Goal: Task Accomplishment & Management: Manage account settings

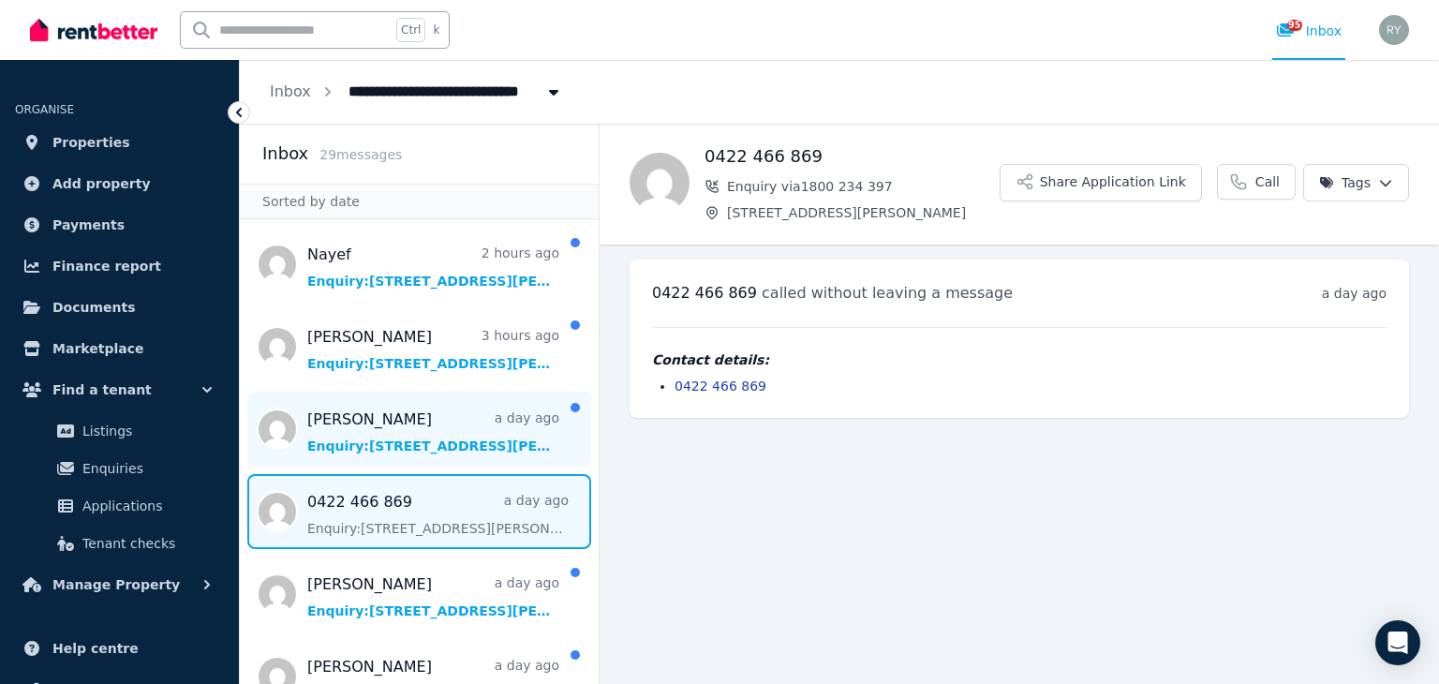
scroll to position [94, 0]
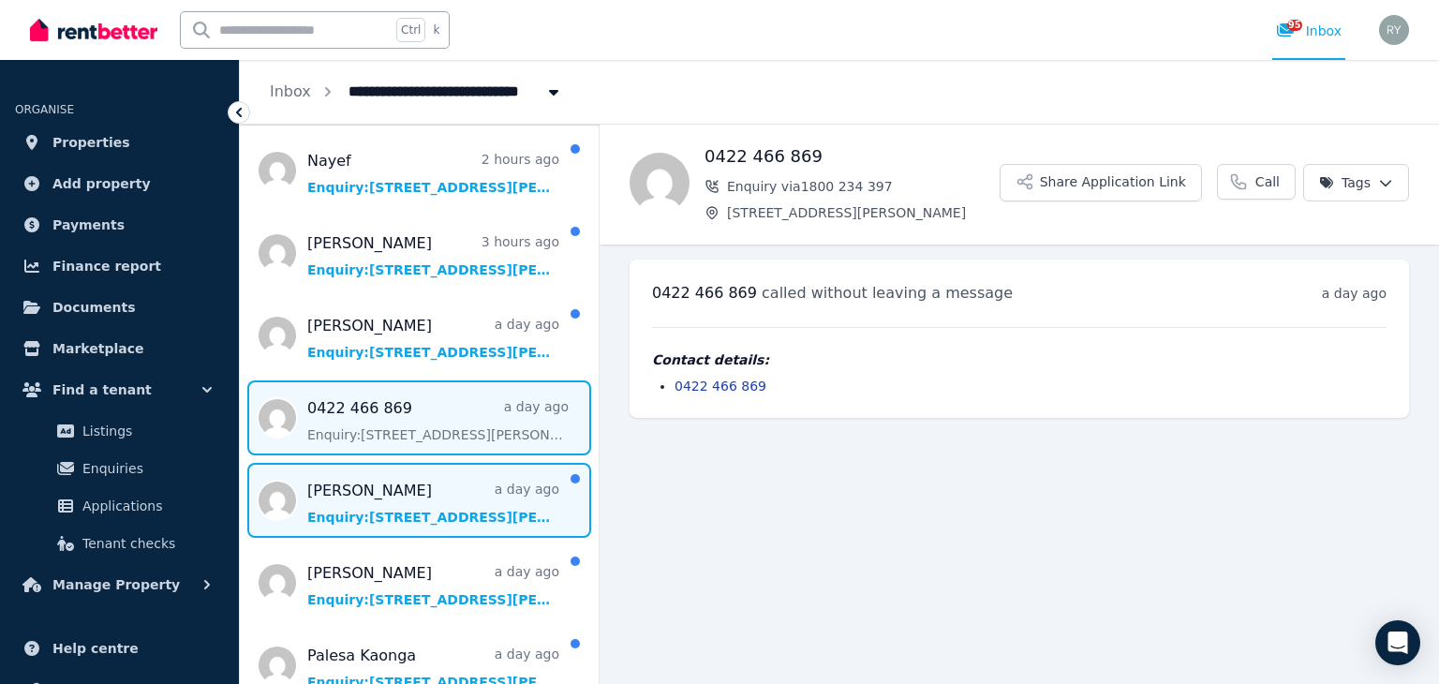
click at [386, 503] on span "Message list" at bounding box center [419, 500] width 359 height 75
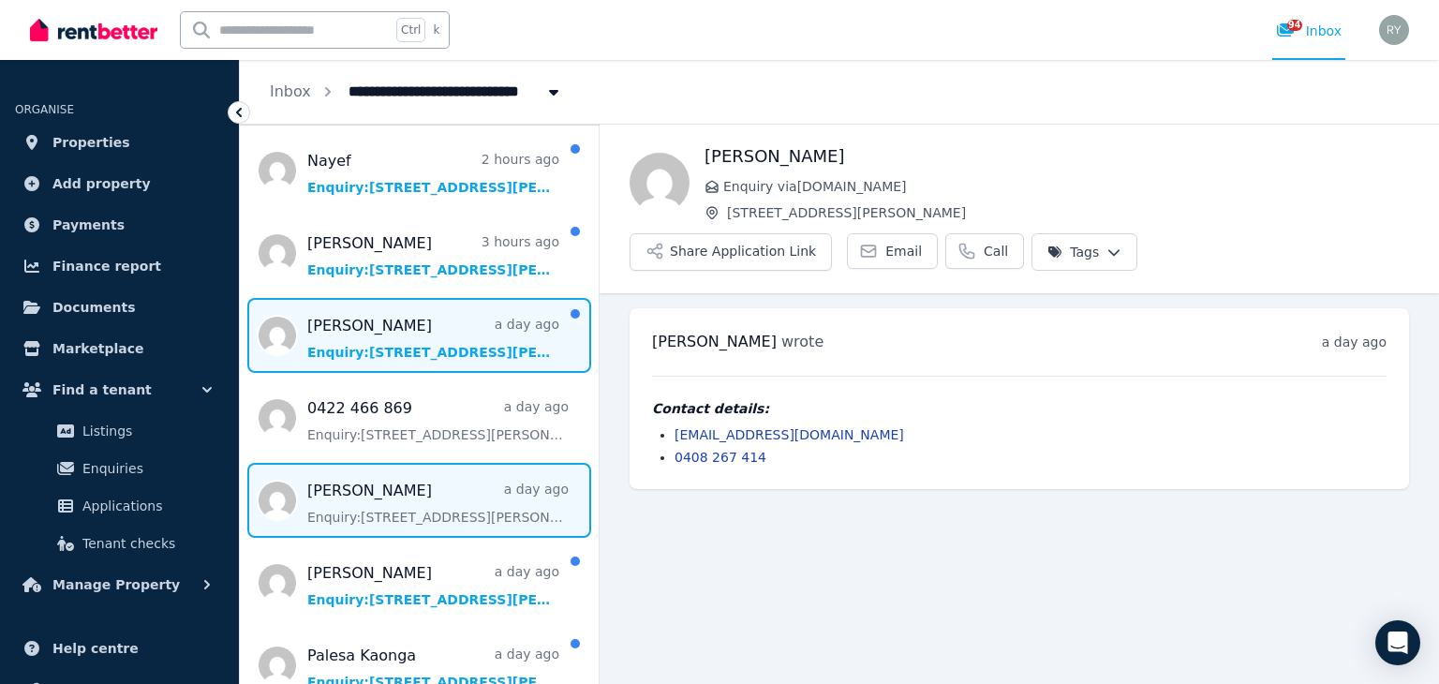
click at [375, 346] on span "Message list" at bounding box center [419, 335] width 359 height 75
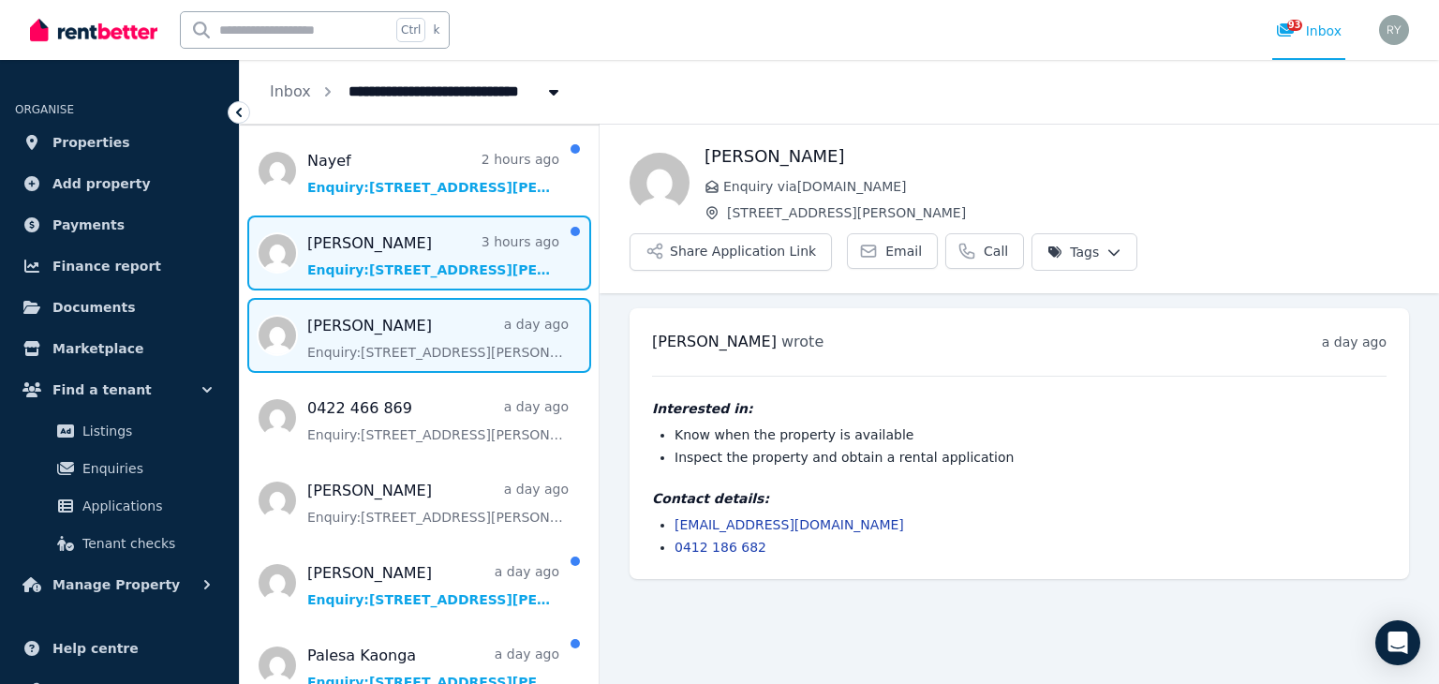
click at [395, 263] on span "Message list" at bounding box center [419, 253] width 359 height 75
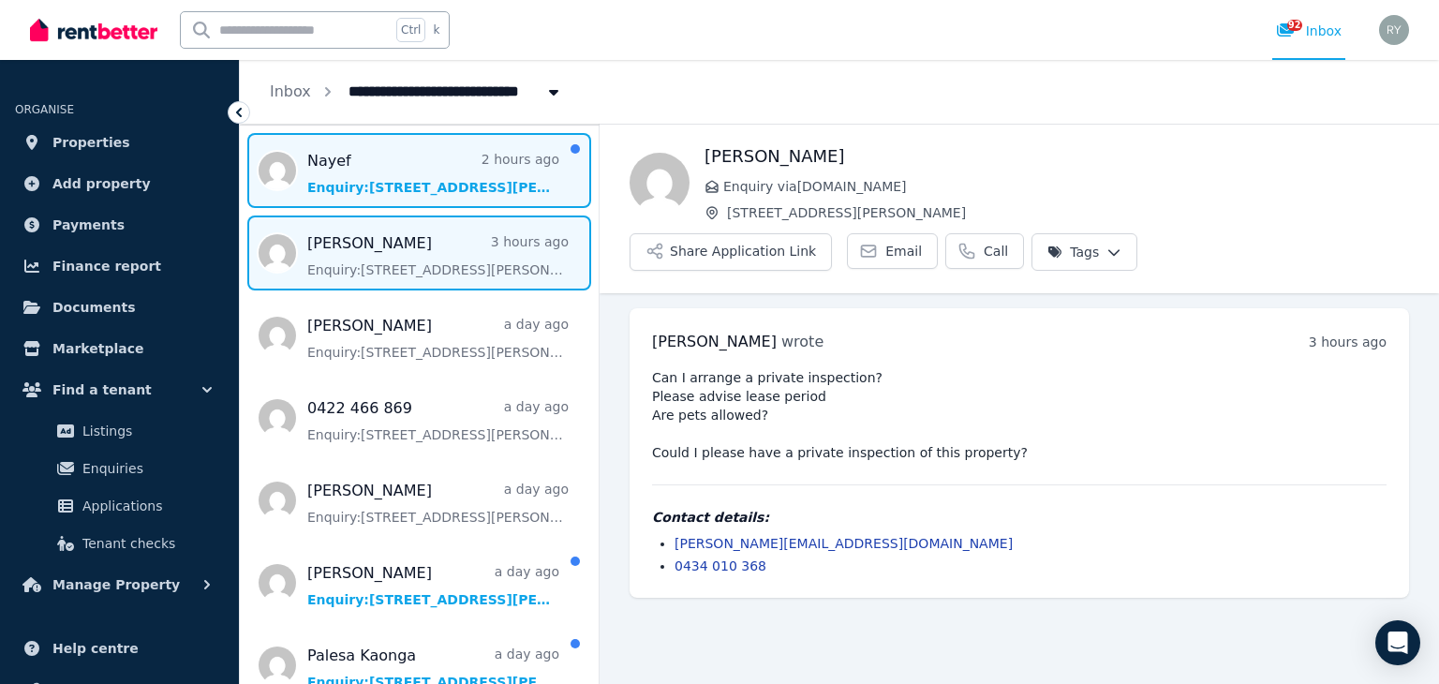
click at [356, 172] on span "Message list" at bounding box center [419, 170] width 359 height 75
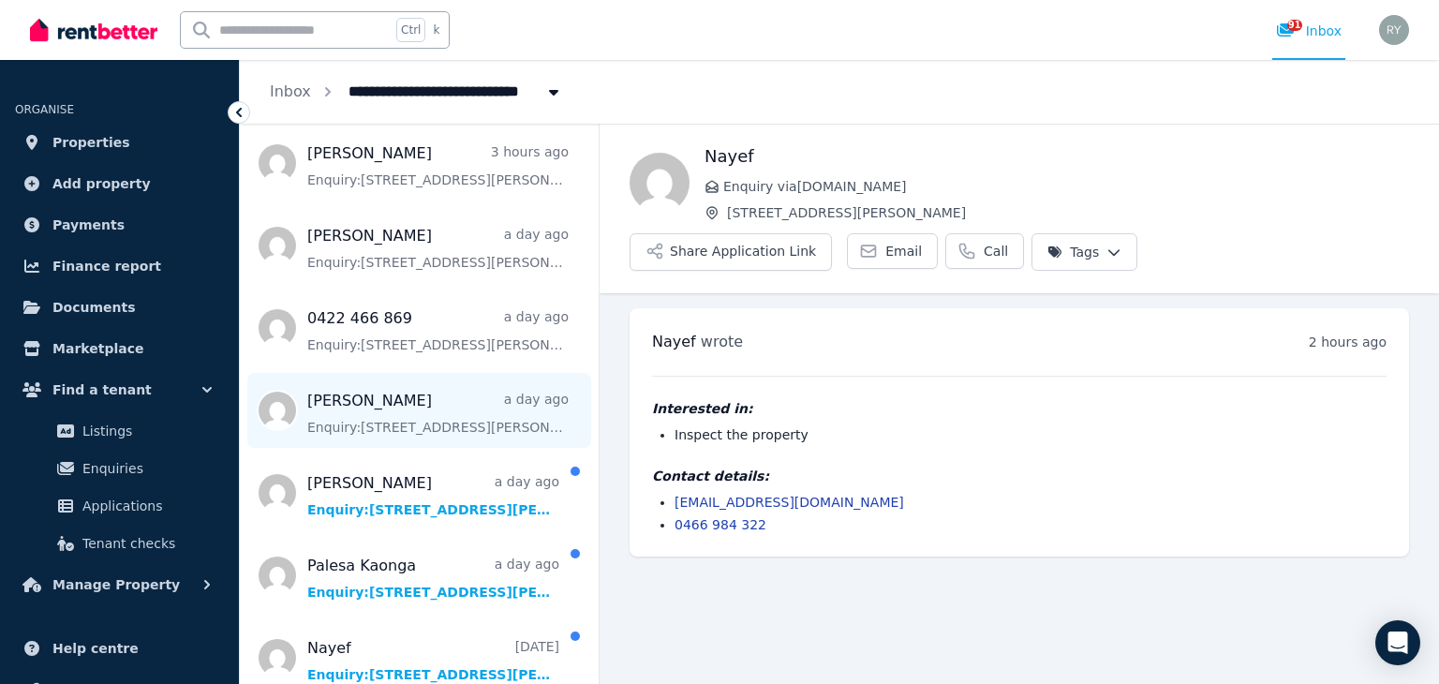
scroll to position [187, 0]
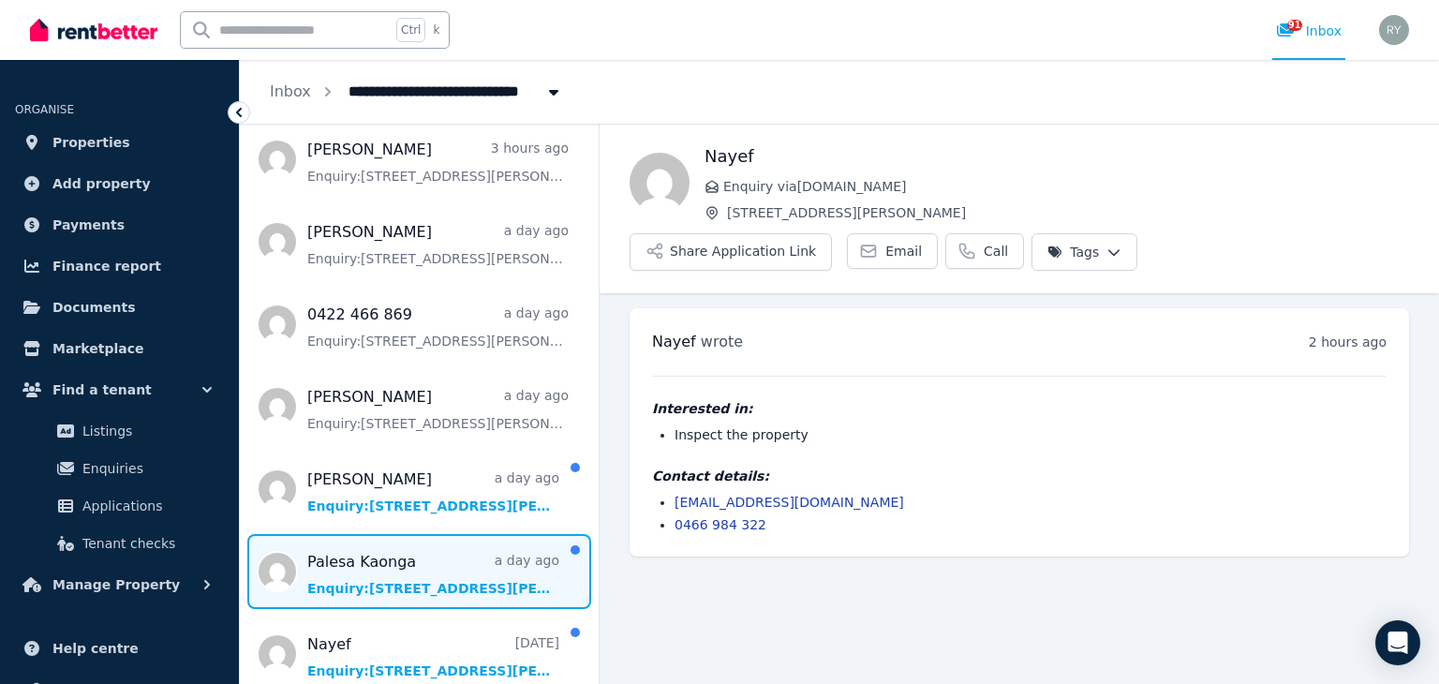
click at [435, 566] on span "Message list" at bounding box center [419, 571] width 359 height 75
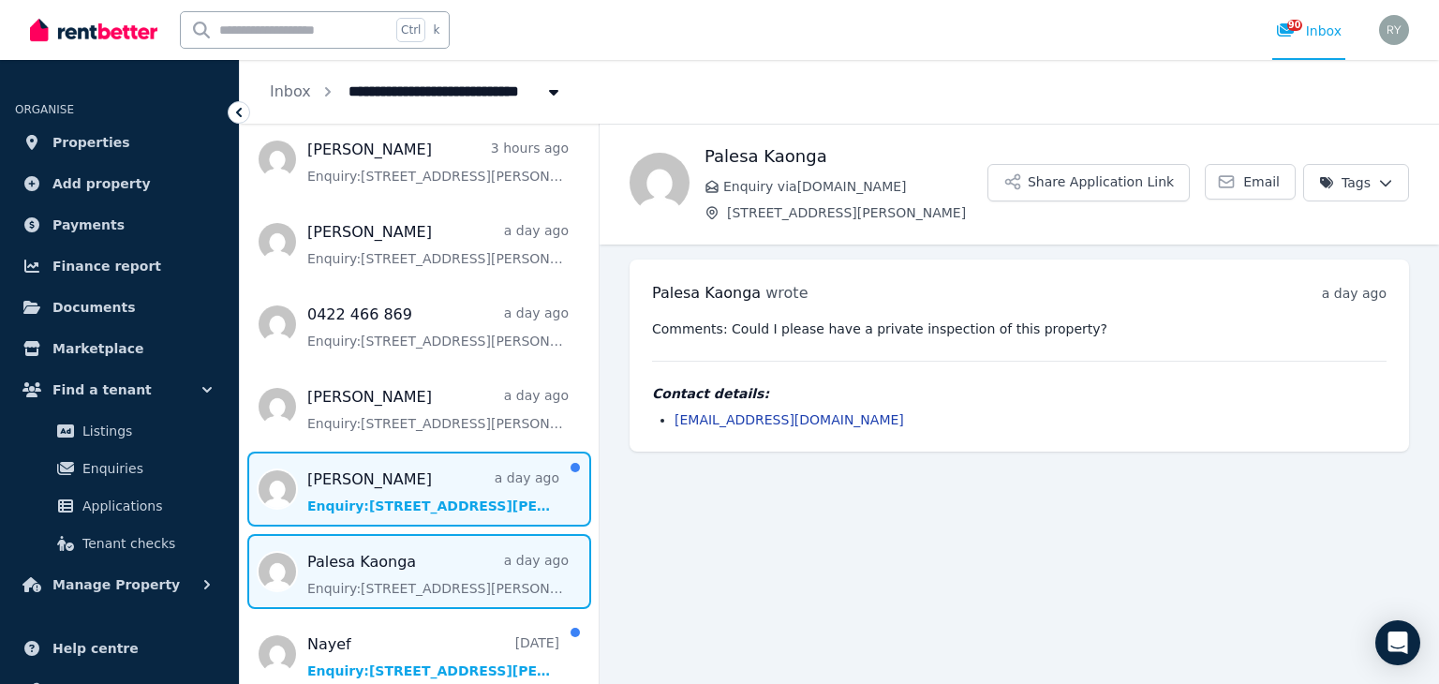
click at [449, 492] on span "Message list" at bounding box center [419, 489] width 359 height 75
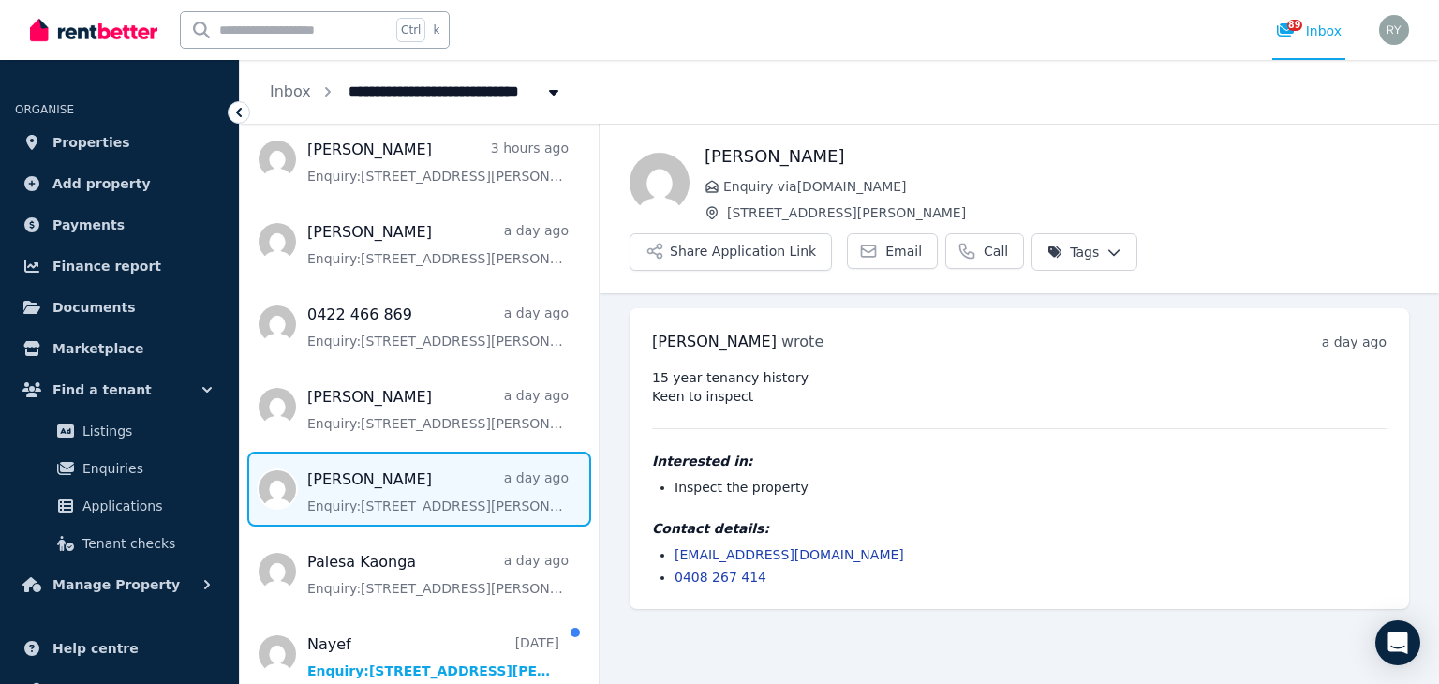
click at [443, 513] on span "Message list" at bounding box center [419, 489] width 359 height 75
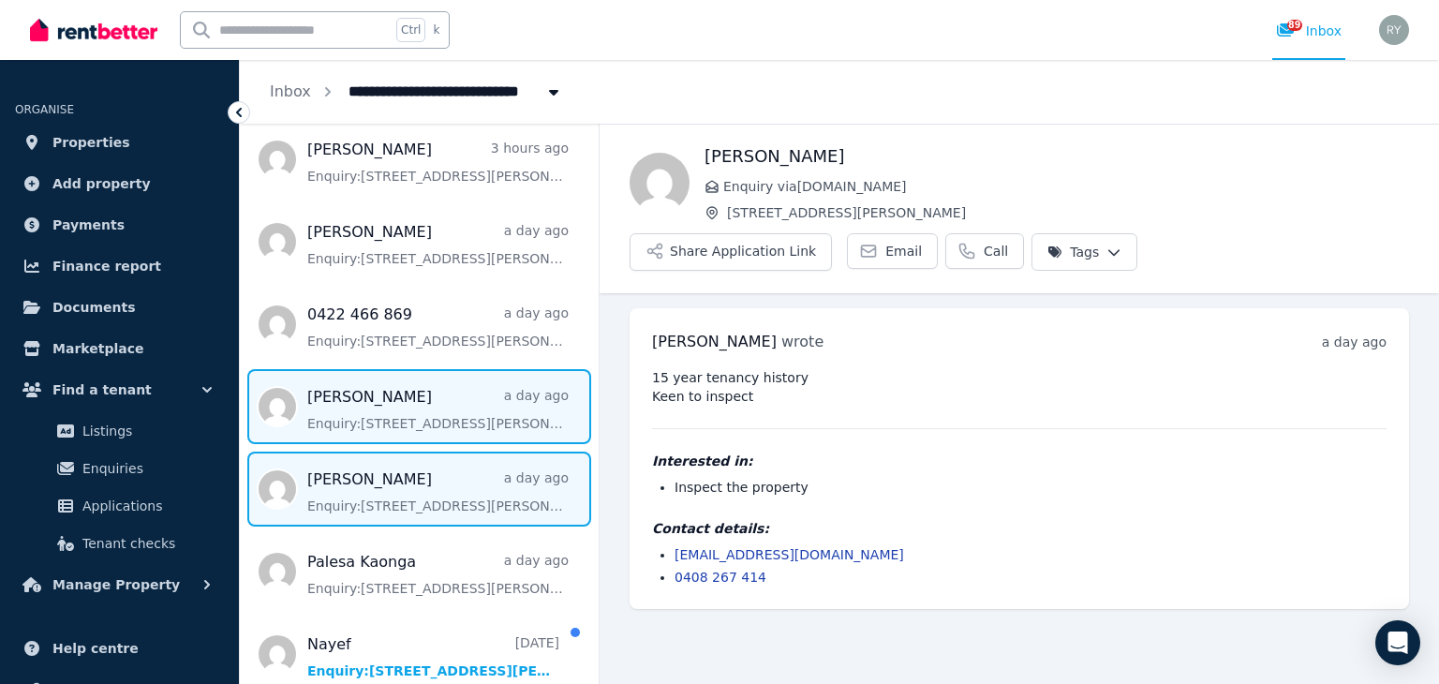
click at [435, 424] on span "Message list" at bounding box center [419, 406] width 359 height 75
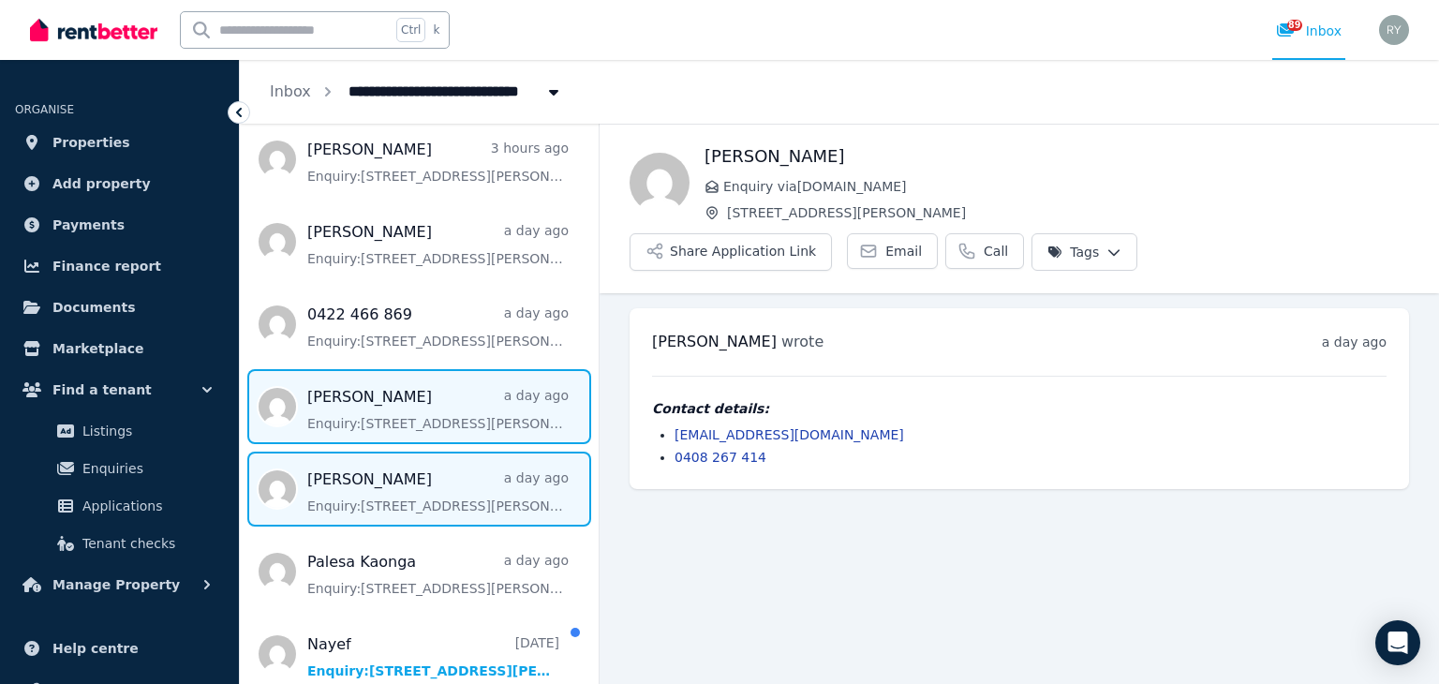
click at [418, 484] on span "Message list" at bounding box center [419, 489] width 359 height 75
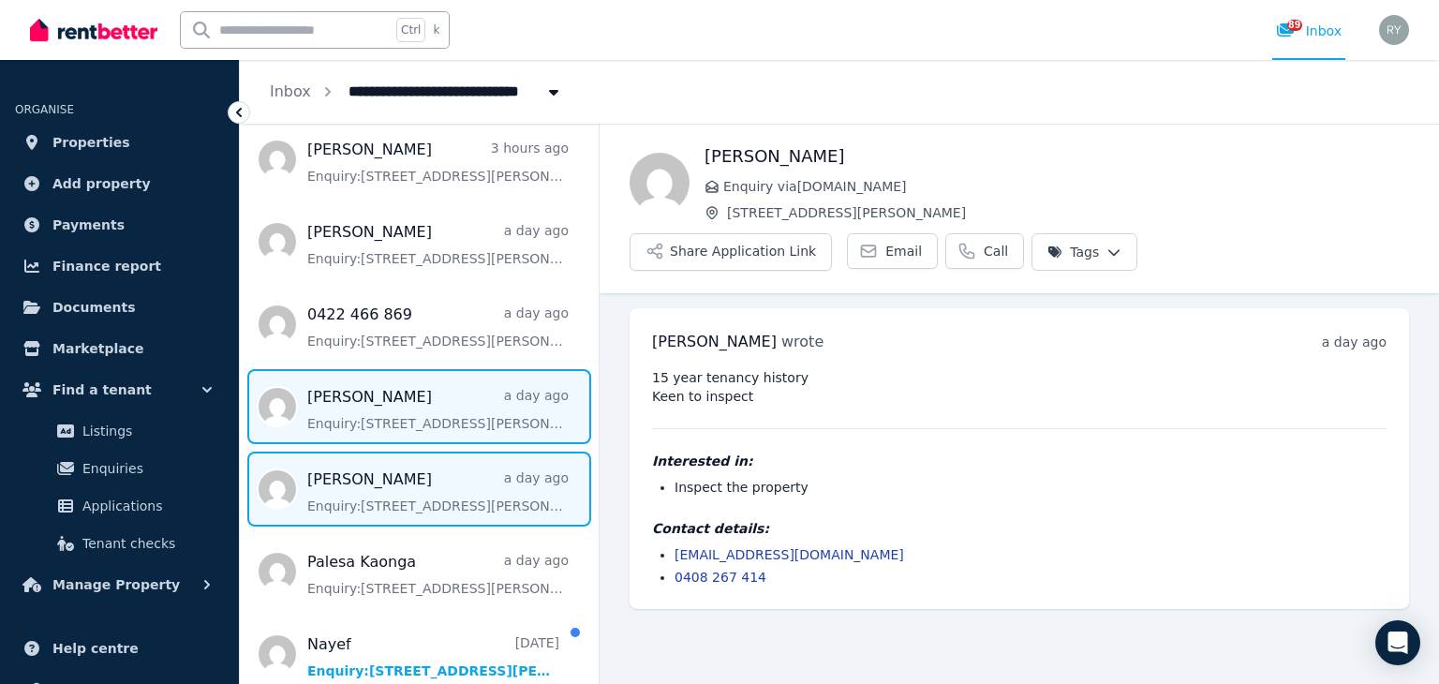
click at [420, 425] on span "Message list" at bounding box center [419, 406] width 359 height 75
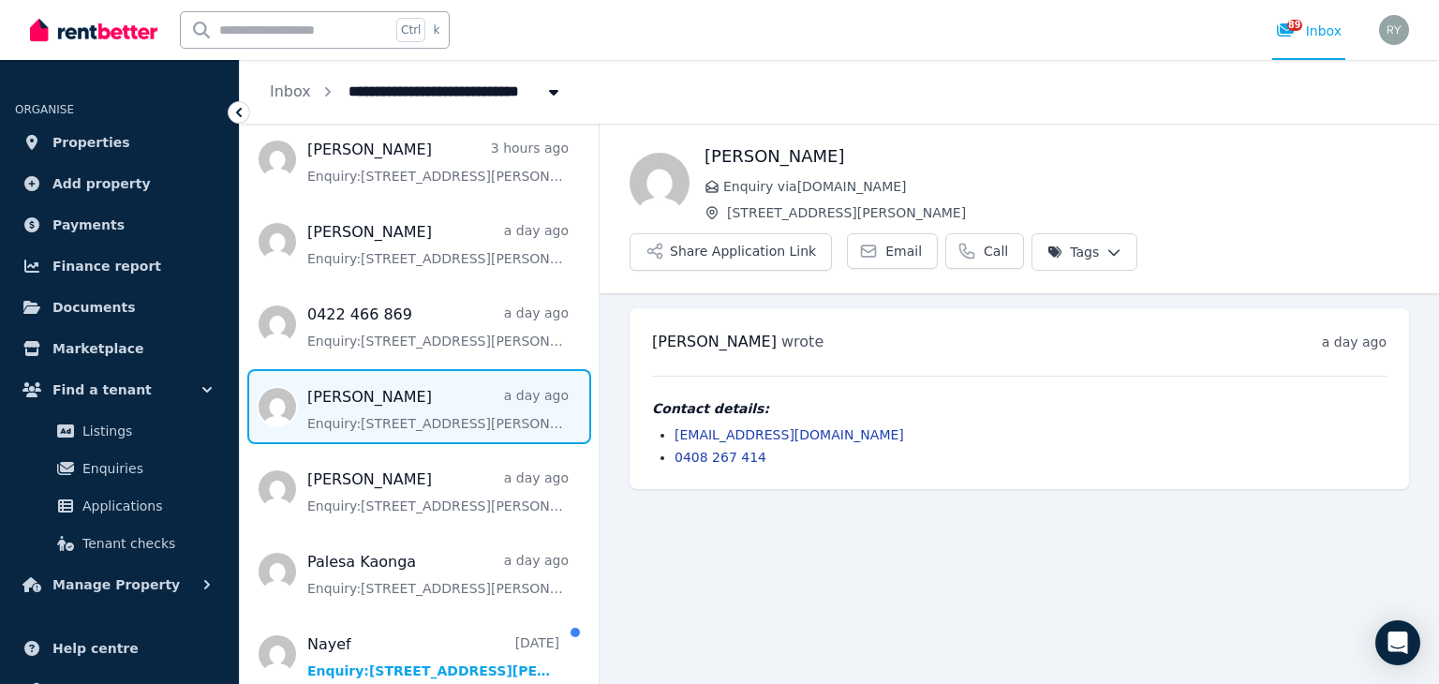
drag, startPoint x: 420, startPoint y: 425, endPoint x: 467, endPoint y: 406, distance: 50.8
click at [467, 406] on span "Message list" at bounding box center [419, 406] width 359 height 75
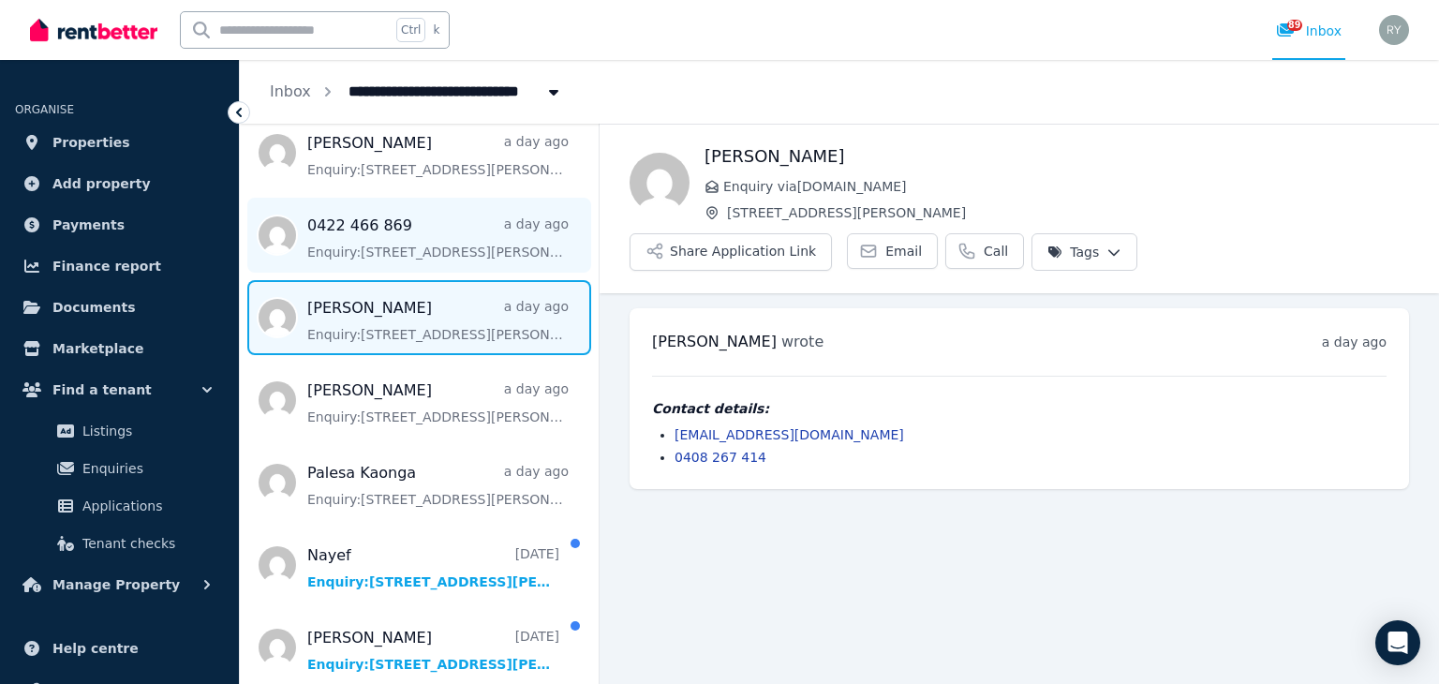
scroll to position [281, 0]
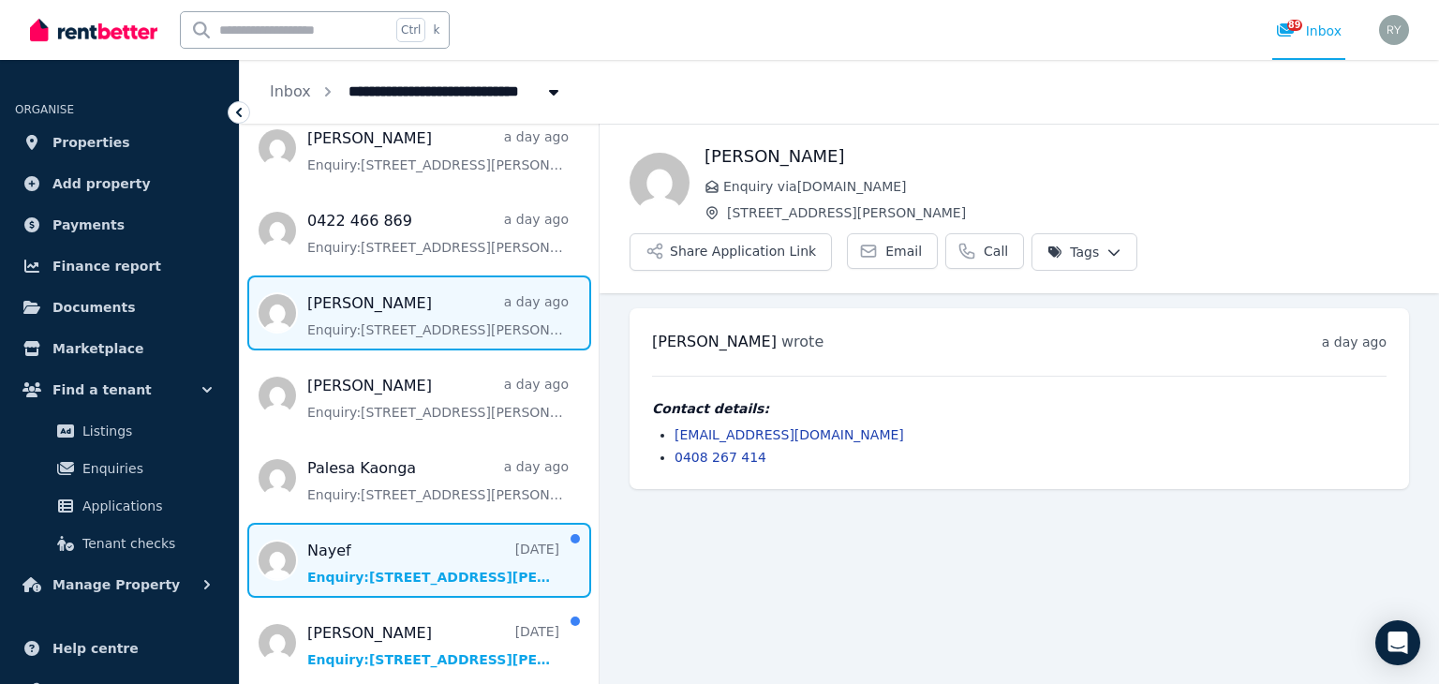
click at [370, 578] on span "Message list" at bounding box center [419, 560] width 359 height 75
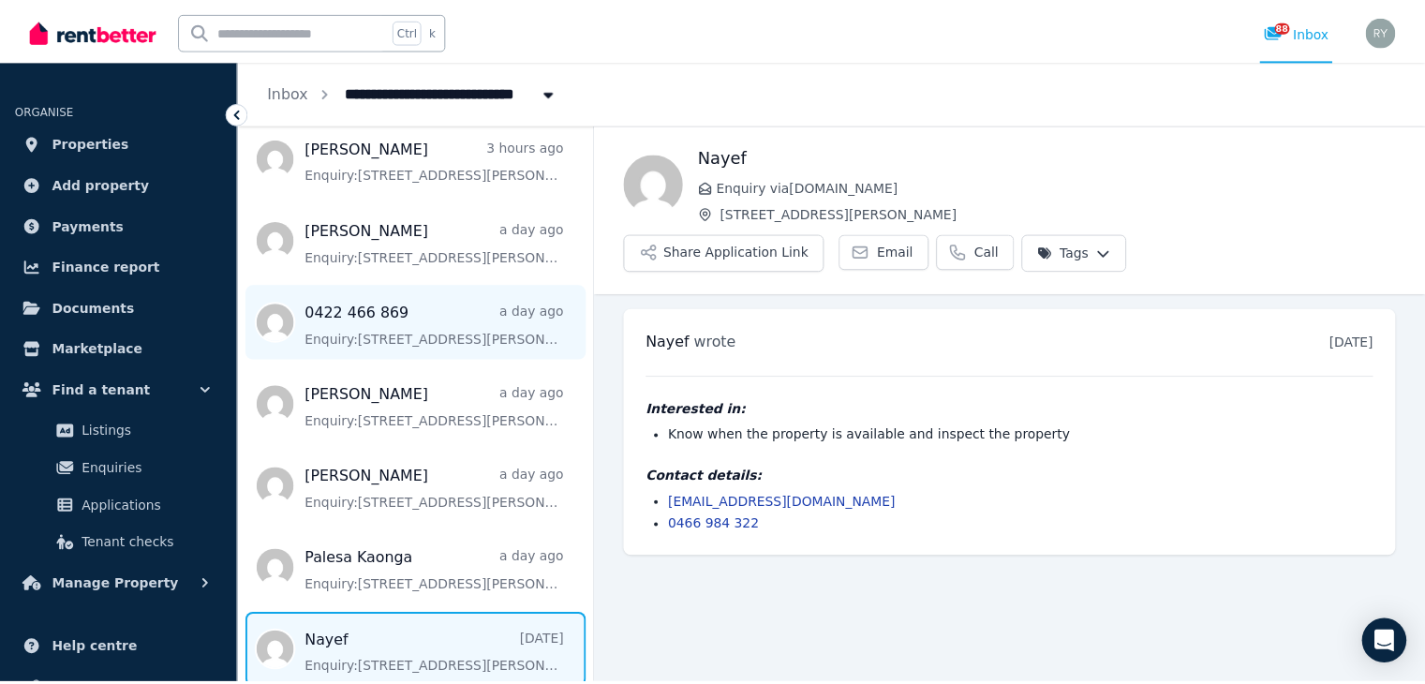
scroll to position [187, 0]
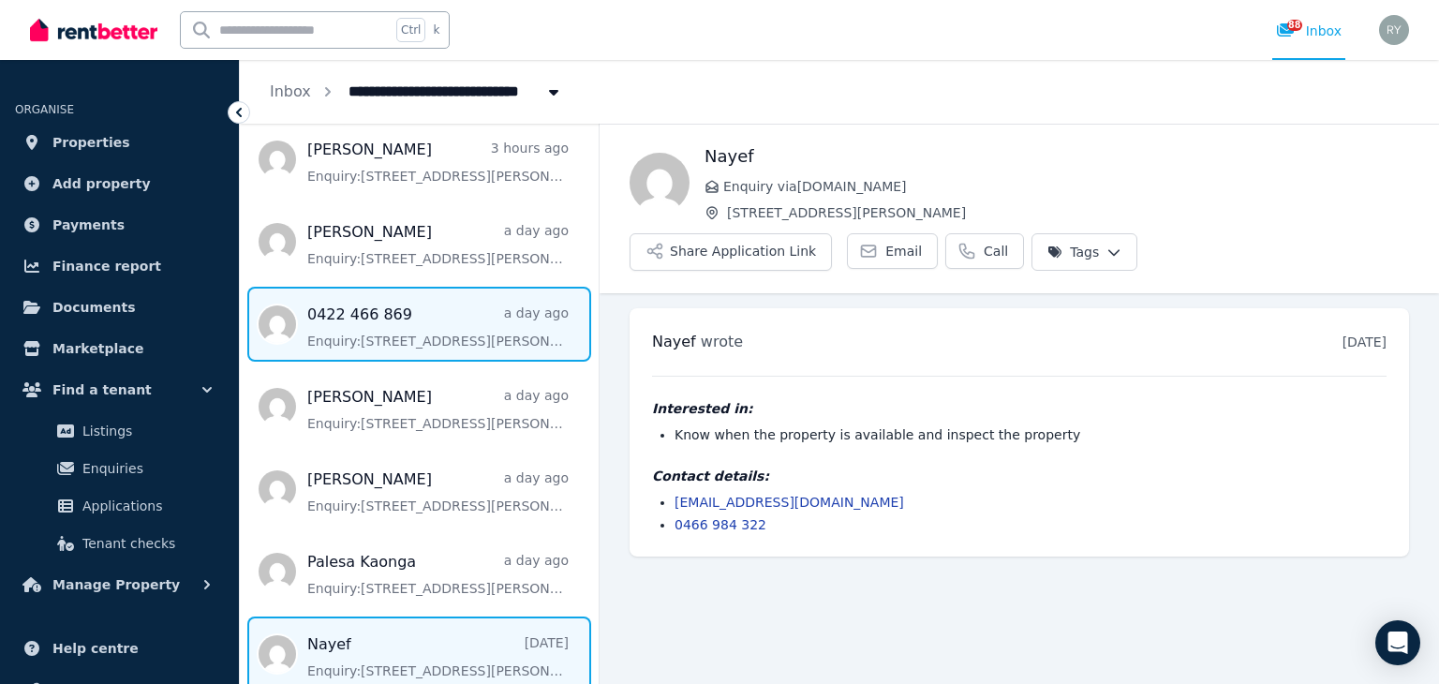
click at [421, 332] on span "Message list" at bounding box center [419, 324] width 359 height 75
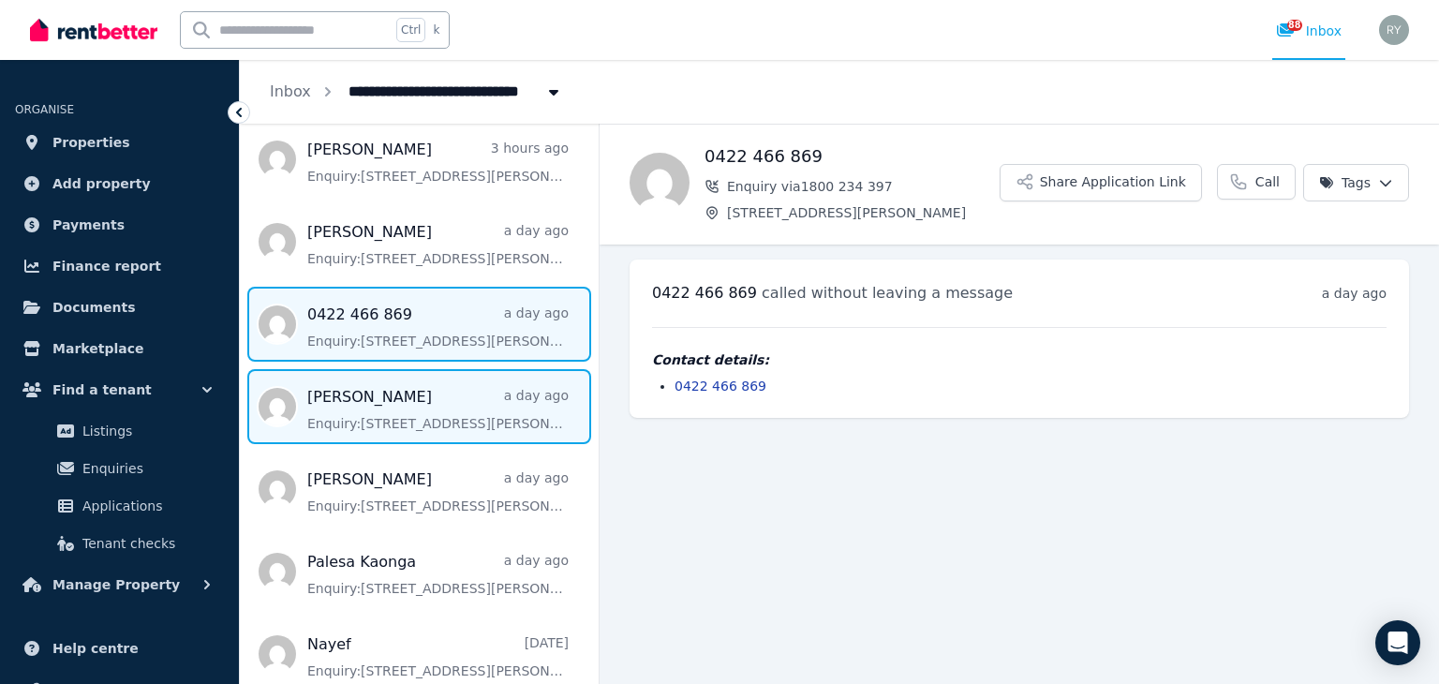
click at [389, 402] on span "Message list" at bounding box center [419, 406] width 359 height 75
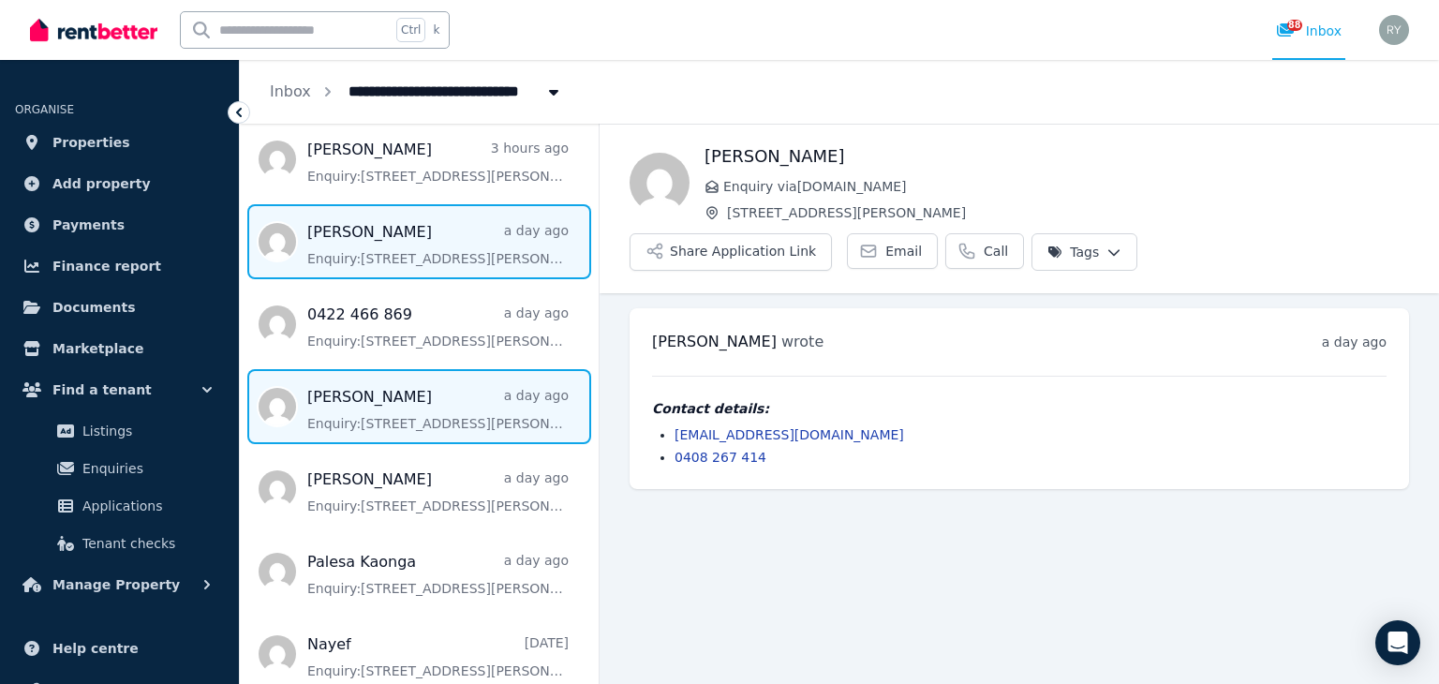
click at [390, 258] on span "Message list" at bounding box center [419, 241] width 359 height 75
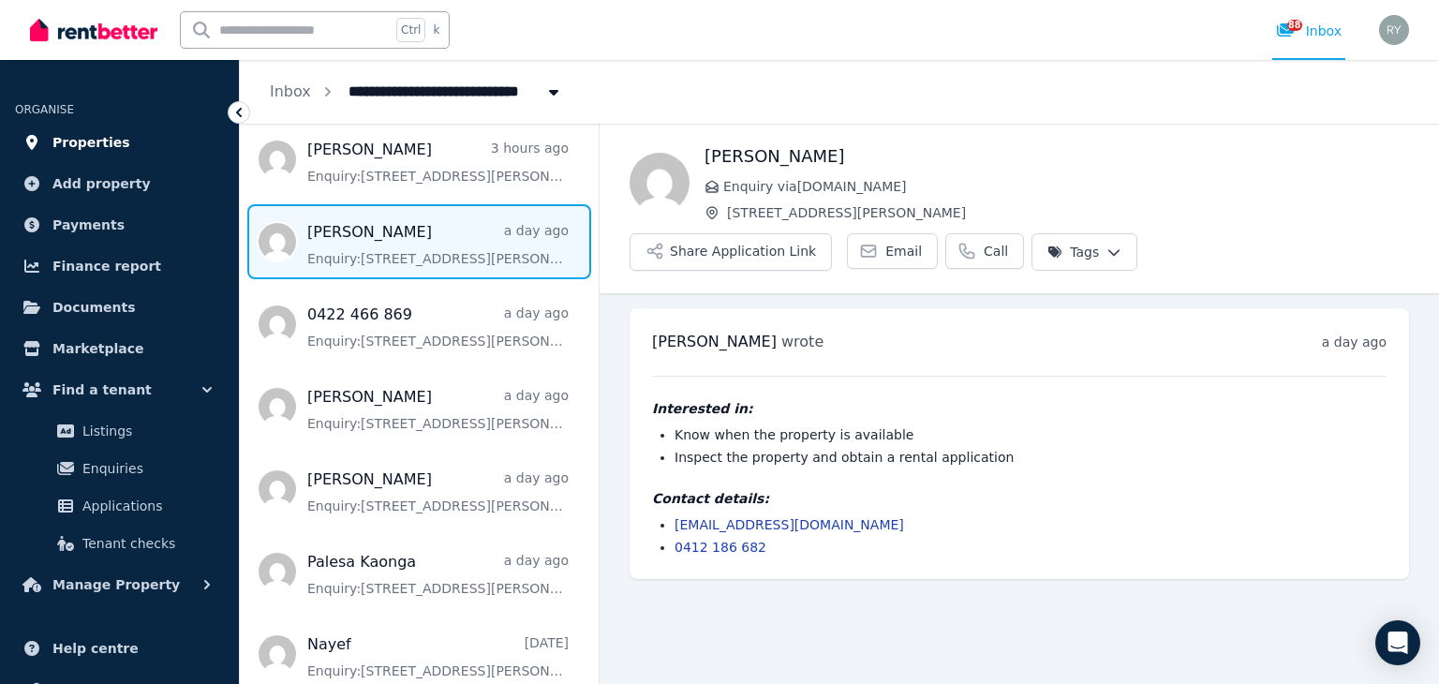
click at [52, 148] on link "Properties" at bounding box center [119, 142] width 209 height 37
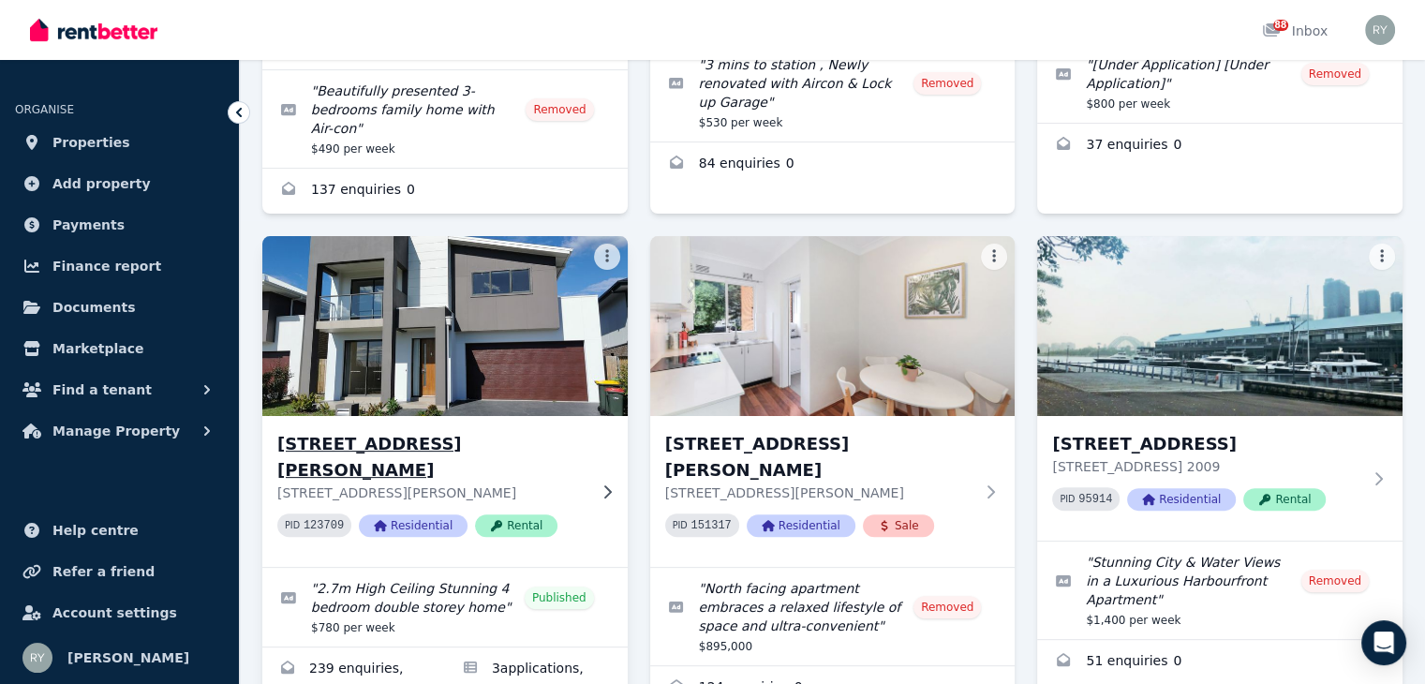
scroll to position [469, 0]
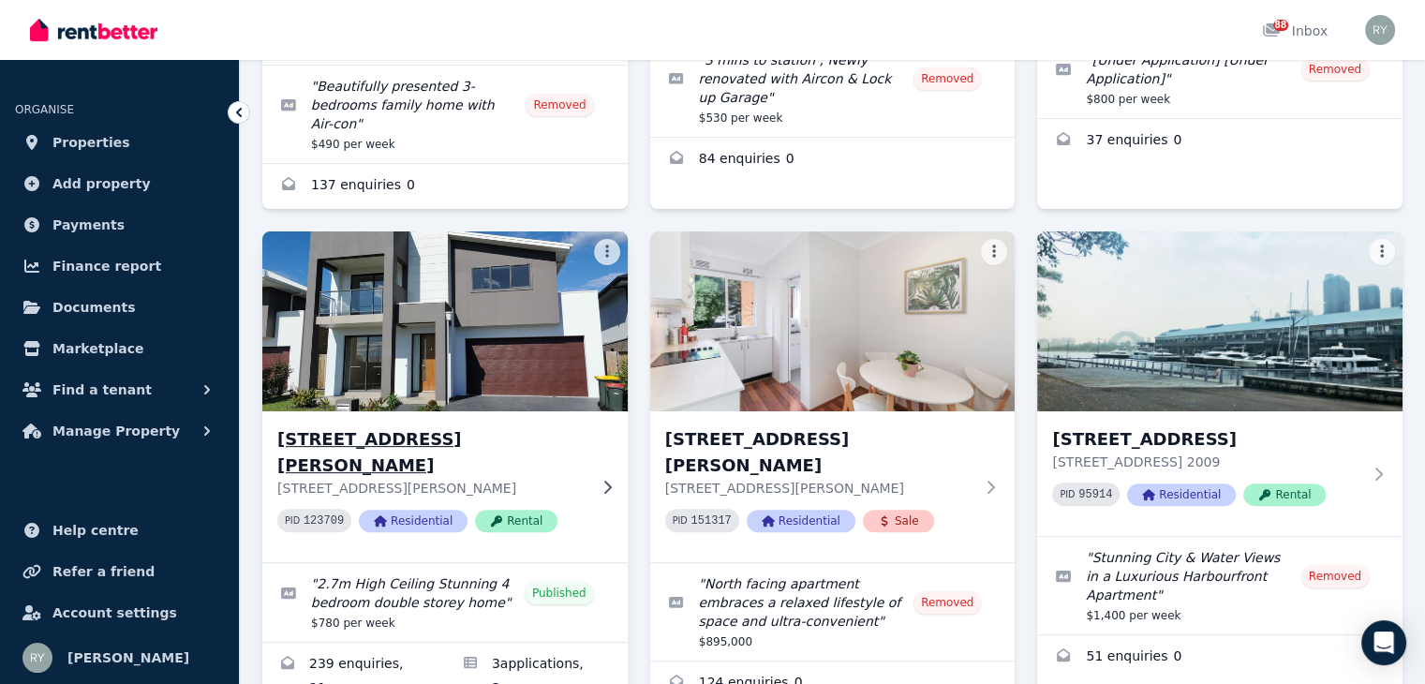
click at [461, 340] on img at bounding box center [444, 321] width 383 height 189
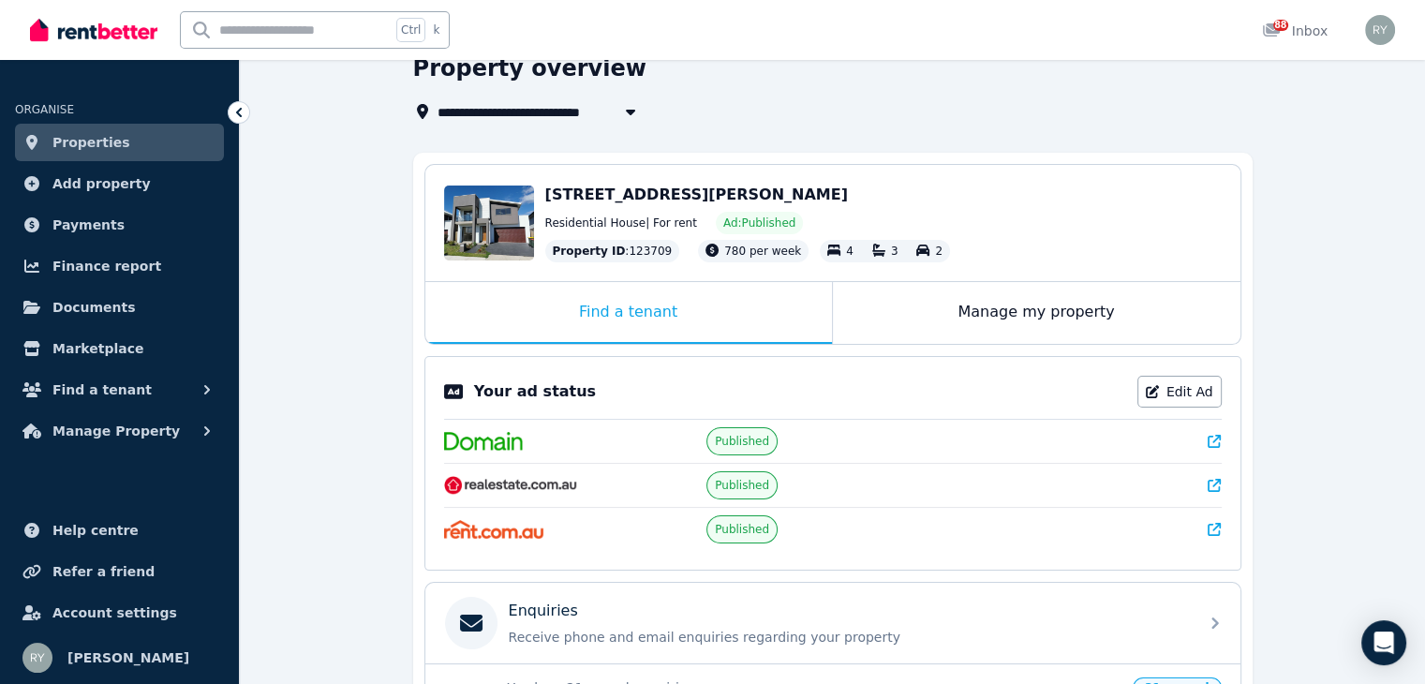
scroll to position [94, 0]
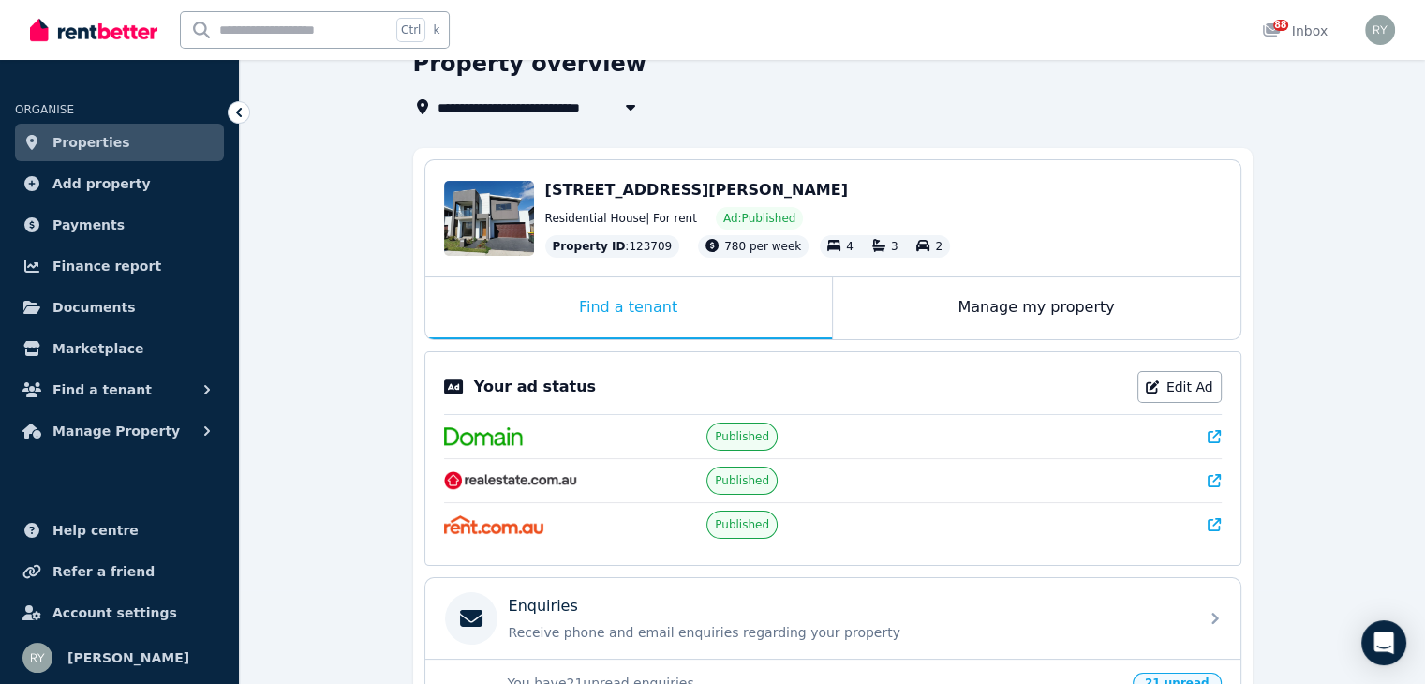
click at [1213, 483] on icon at bounding box center [1214, 480] width 13 height 13
click at [1065, 315] on div "Manage my property" at bounding box center [1037, 308] width 408 height 62
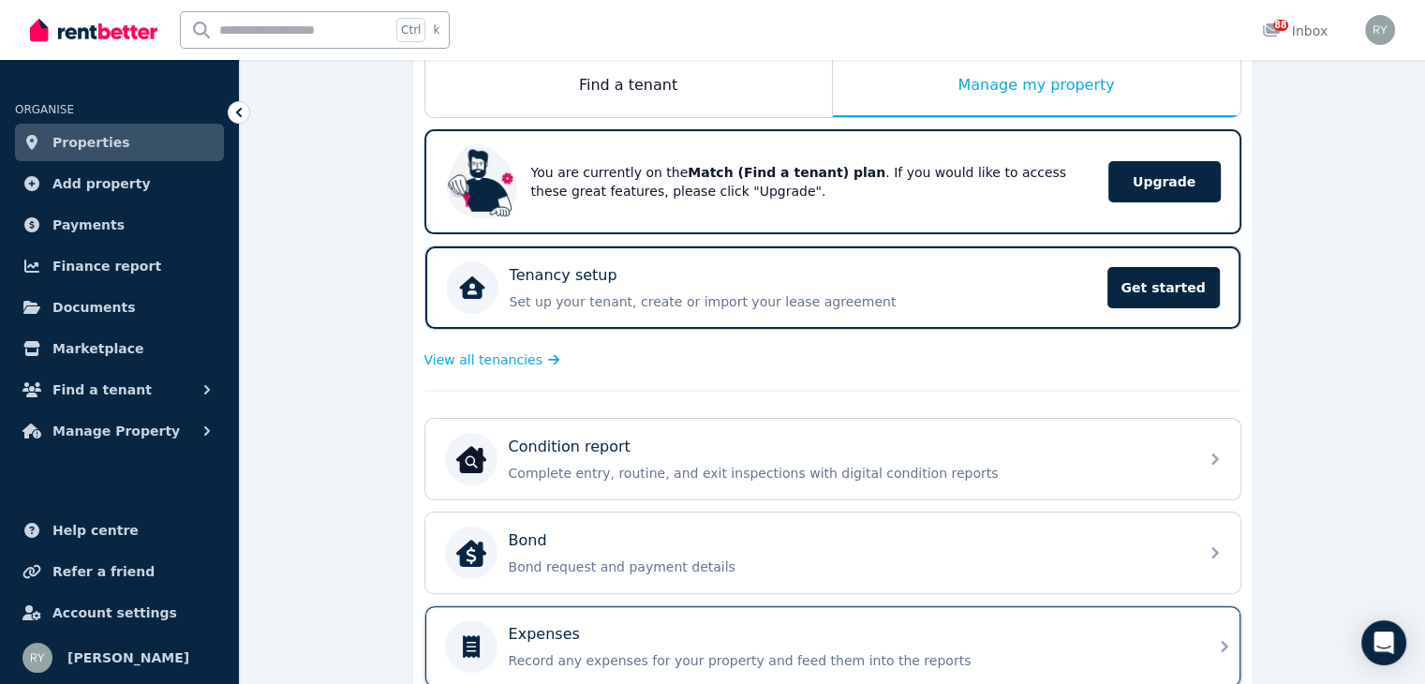
scroll to position [207, 0]
